Goal: Check status: Check status

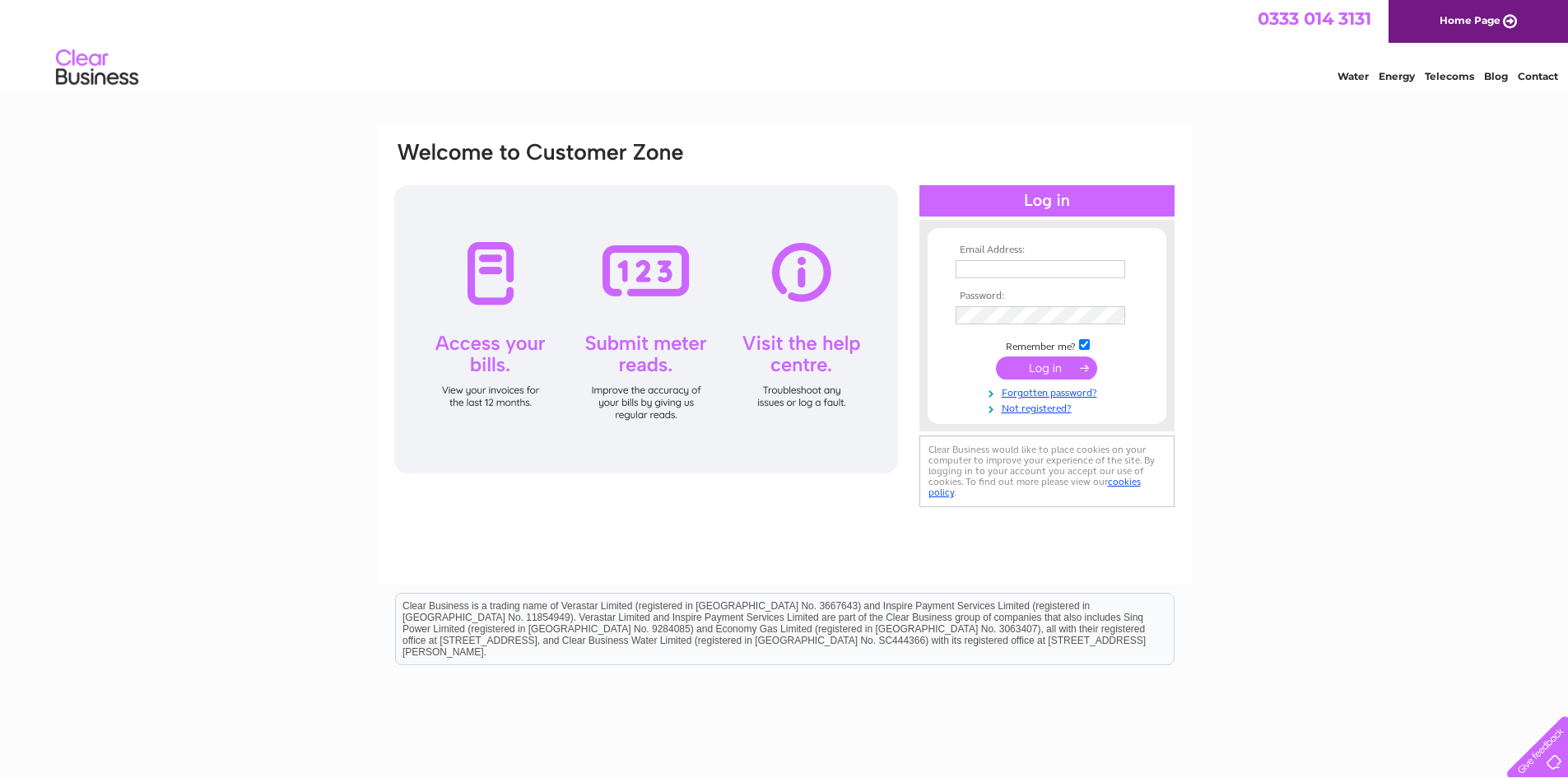
type input "[EMAIL_ADDRESS][DOMAIN_NAME]"
click at [1008, 367] on input "submit" at bounding box center [1046, 367] width 102 height 23
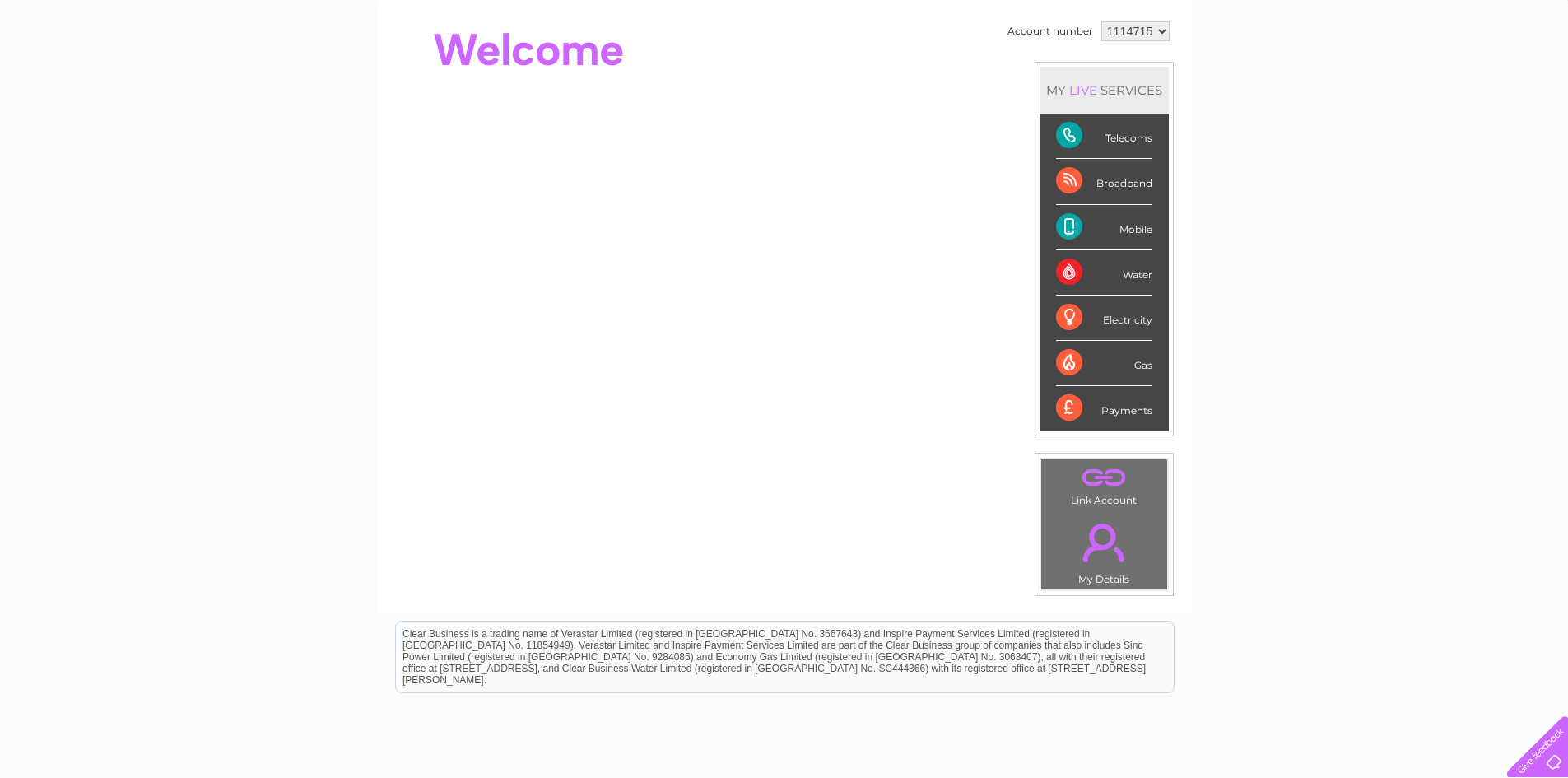
scroll to position [37, 0]
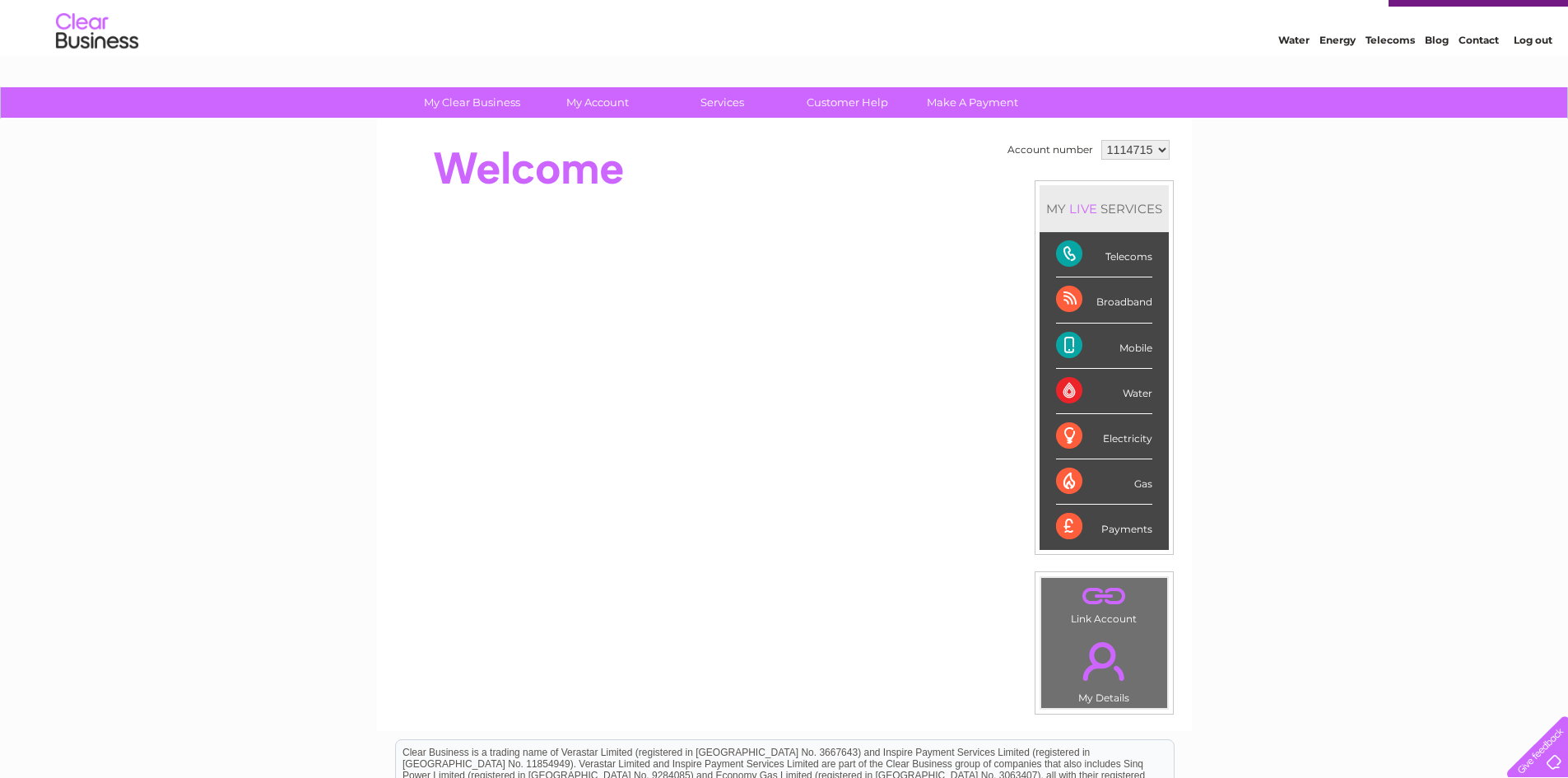
click at [1116, 347] on div "Mobile" at bounding box center [1104, 347] width 97 height 45
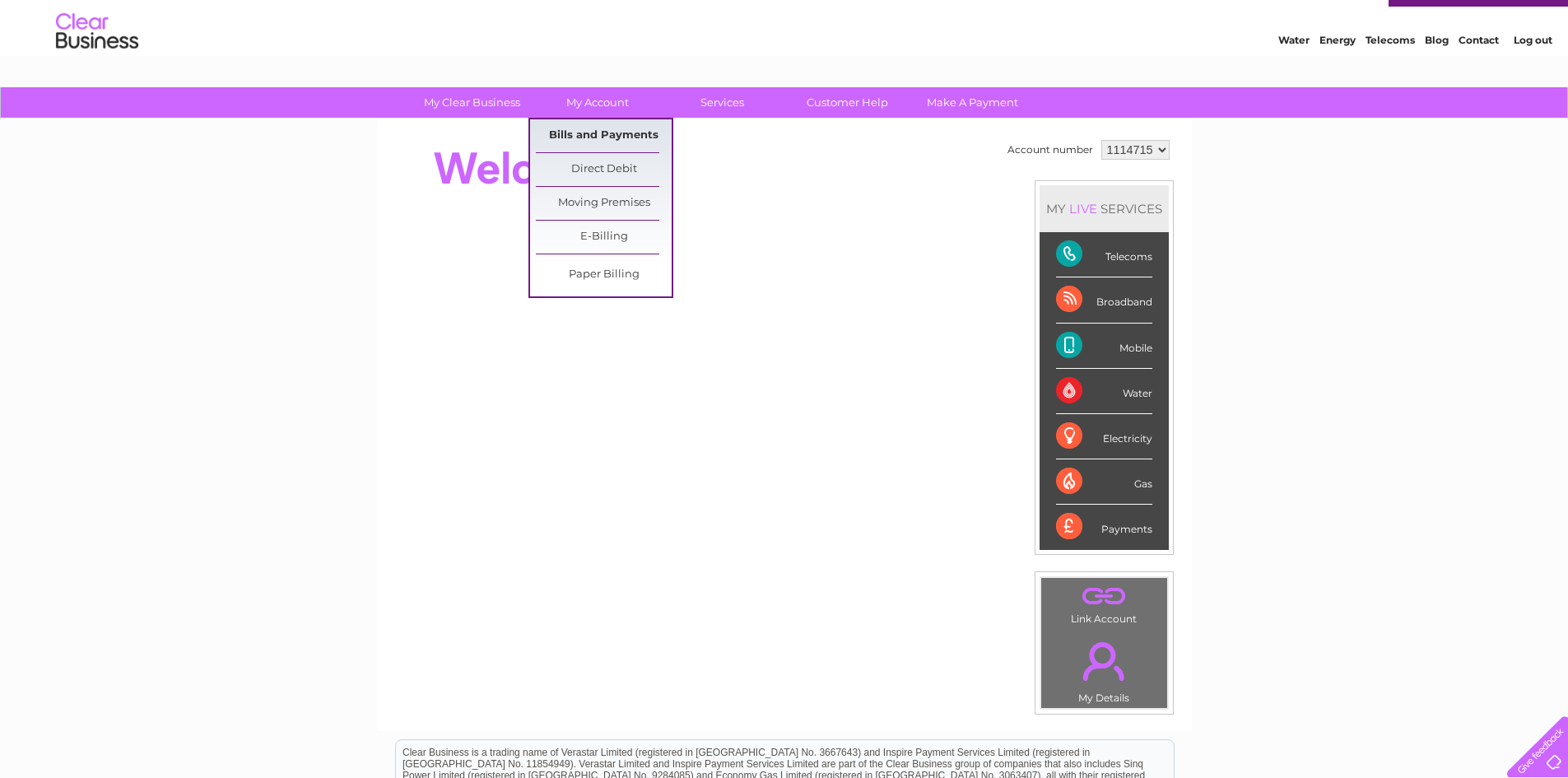
click at [629, 147] on link "Bills and Payments" at bounding box center [604, 135] width 136 height 33
